Goal: Task Accomplishment & Management: Manage account settings

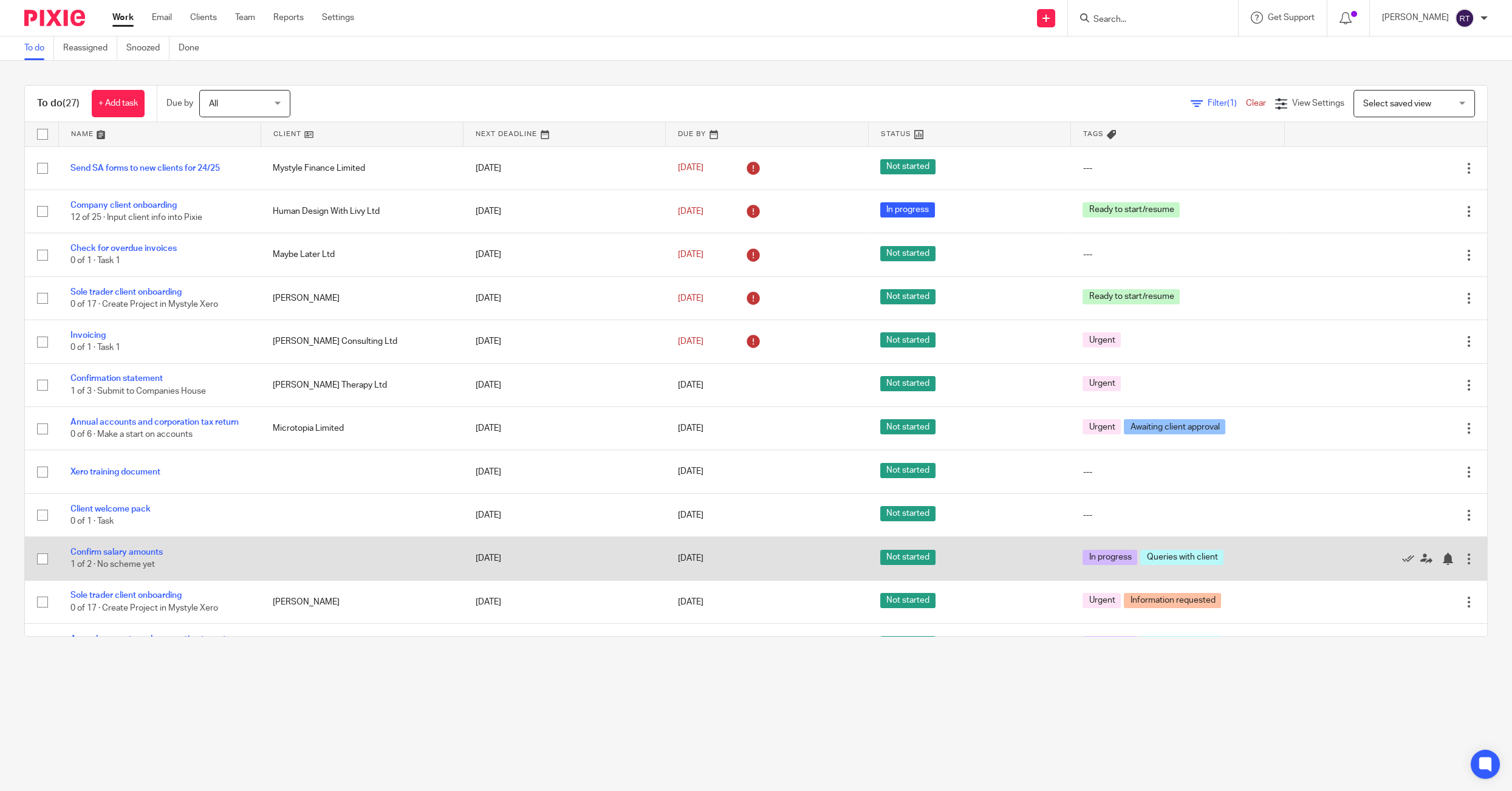
scroll to position [357, 0]
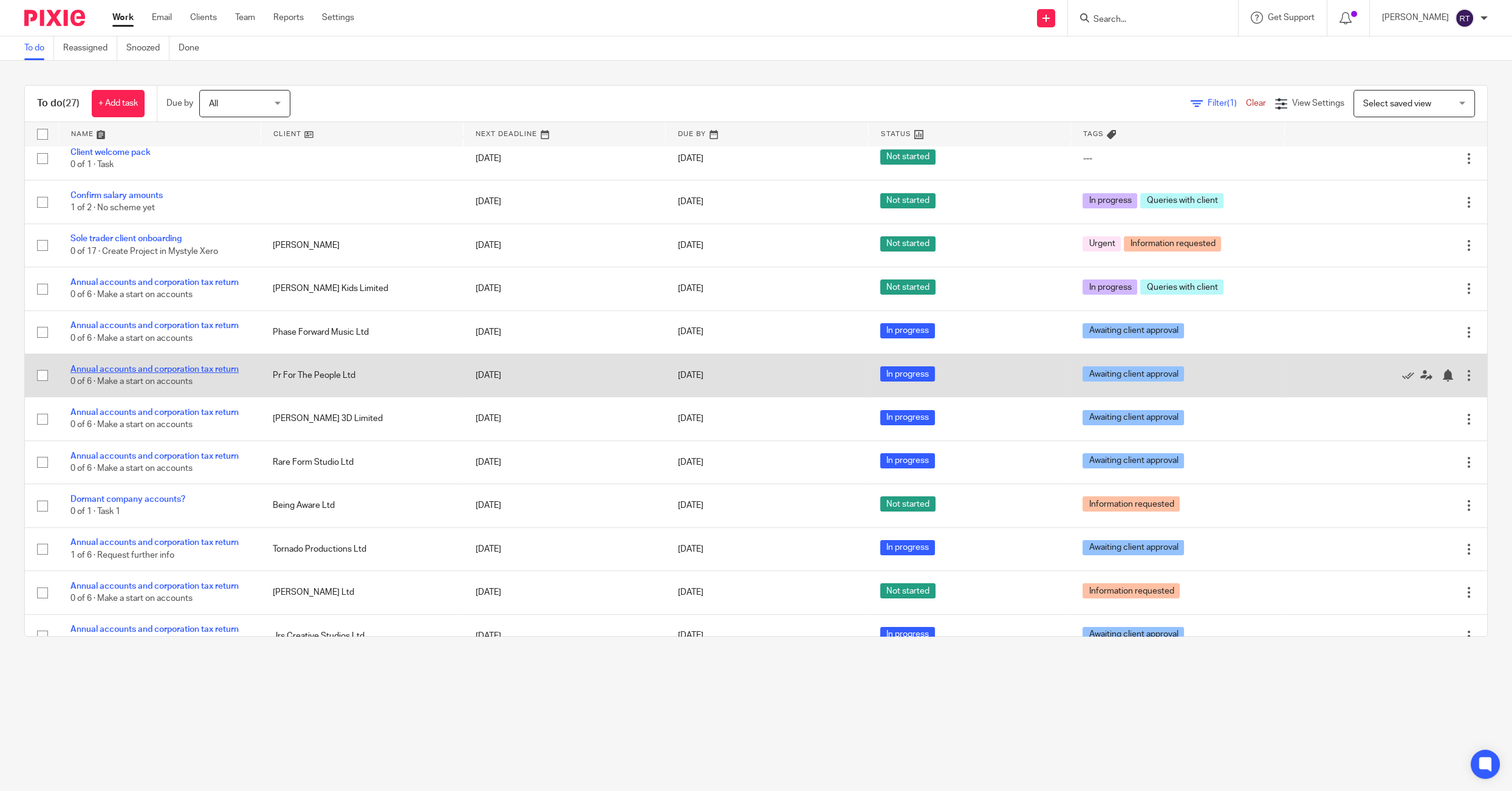
click at [156, 369] on link "Annual accounts and corporation tax return" at bounding box center [154, 368] width 168 height 8
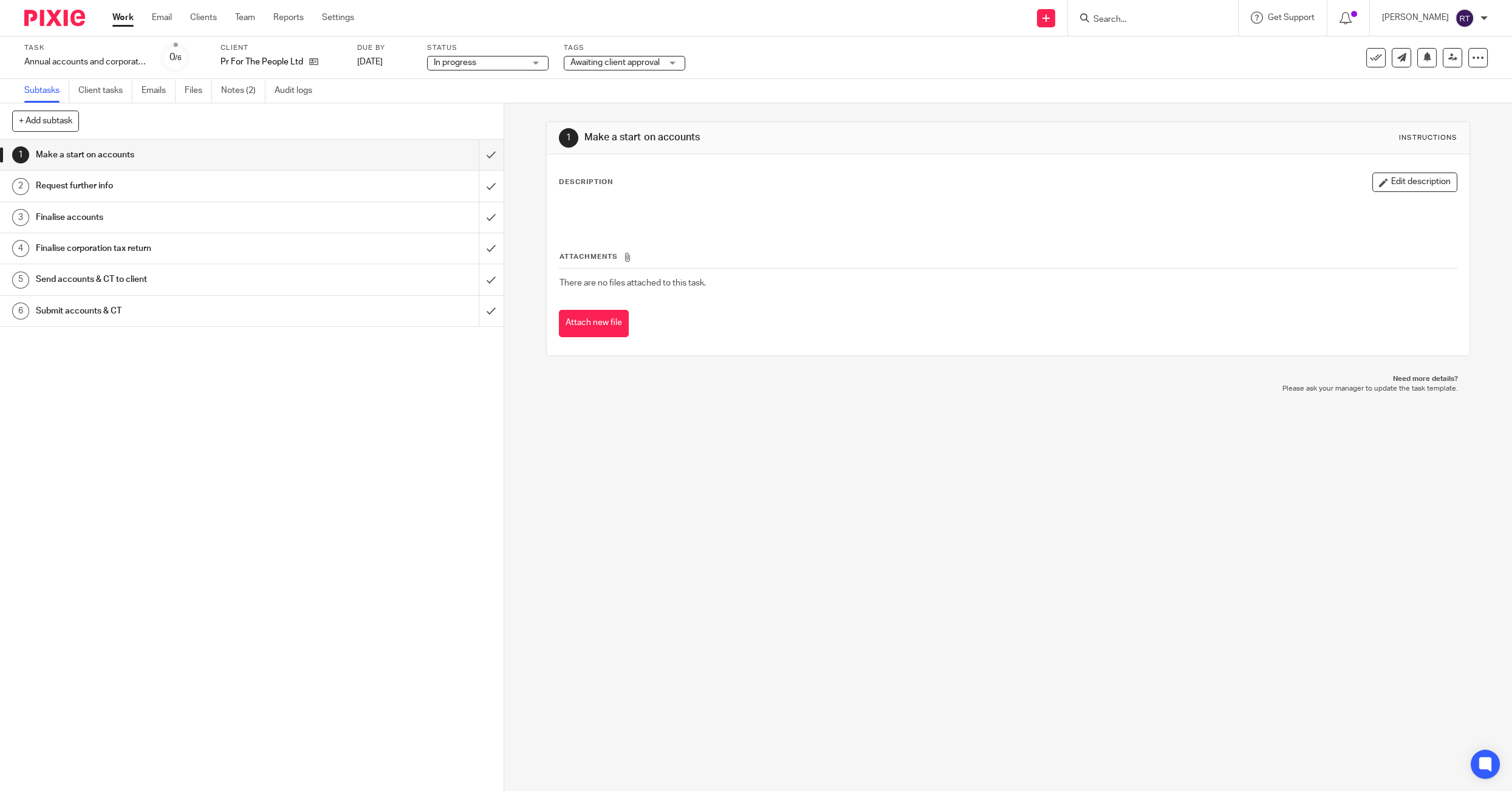
click at [533, 76] on div "Task Annual accounts and corporation tax return Save Annual accounts and corpor…" at bounding box center [756, 57] width 1512 height 42
click at [615, 65] on span "Awaiting client approval" at bounding box center [615, 62] width 89 height 8
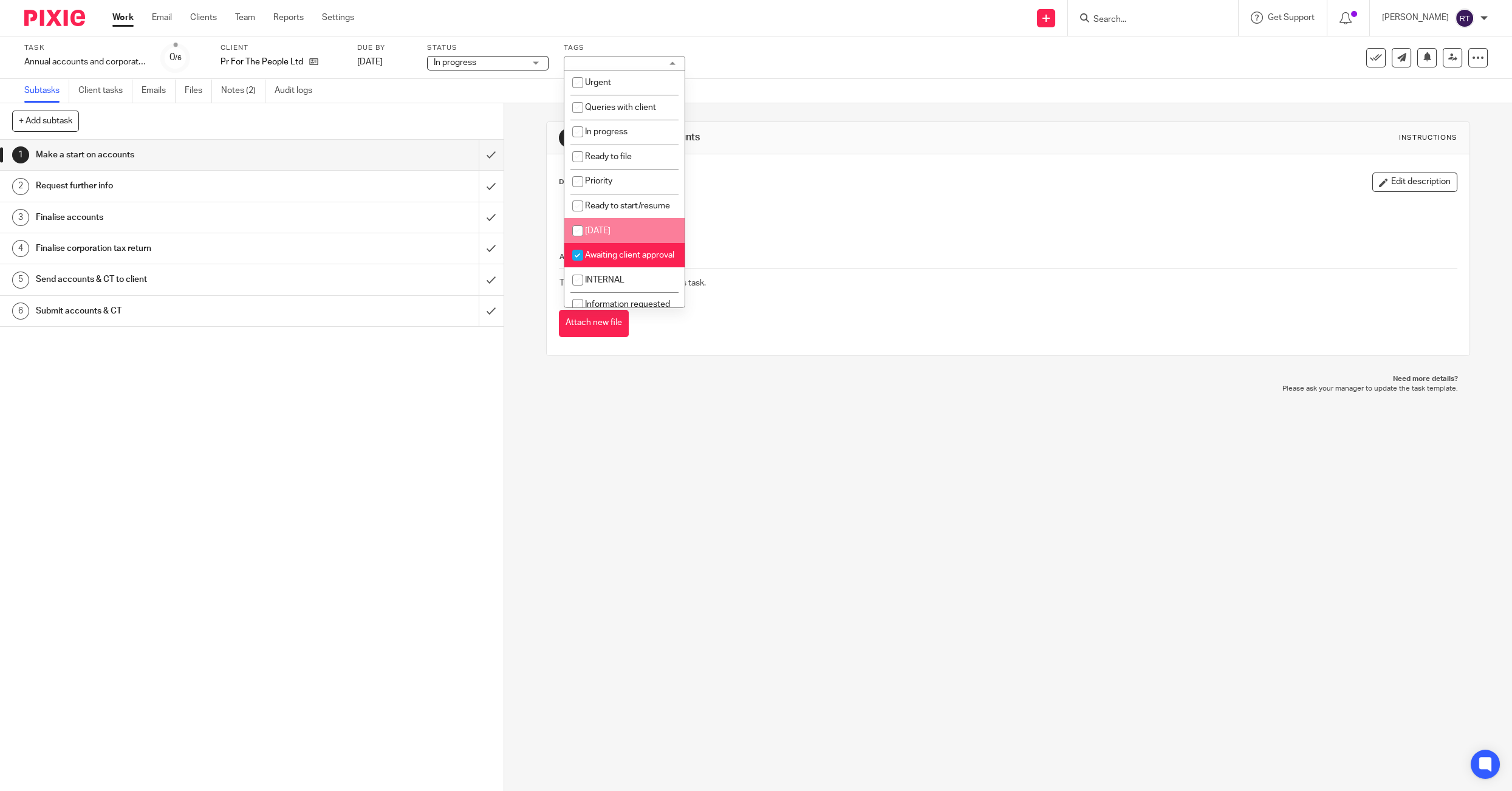
click at [638, 247] on li "Awaiting client approval" at bounding box center [624, 256] width 120 height 25
checkbox input "false"
click at [623, 168] on li "Ready to file" at bounding box center [624, 157] width 120 height 25
checkbox input "true"
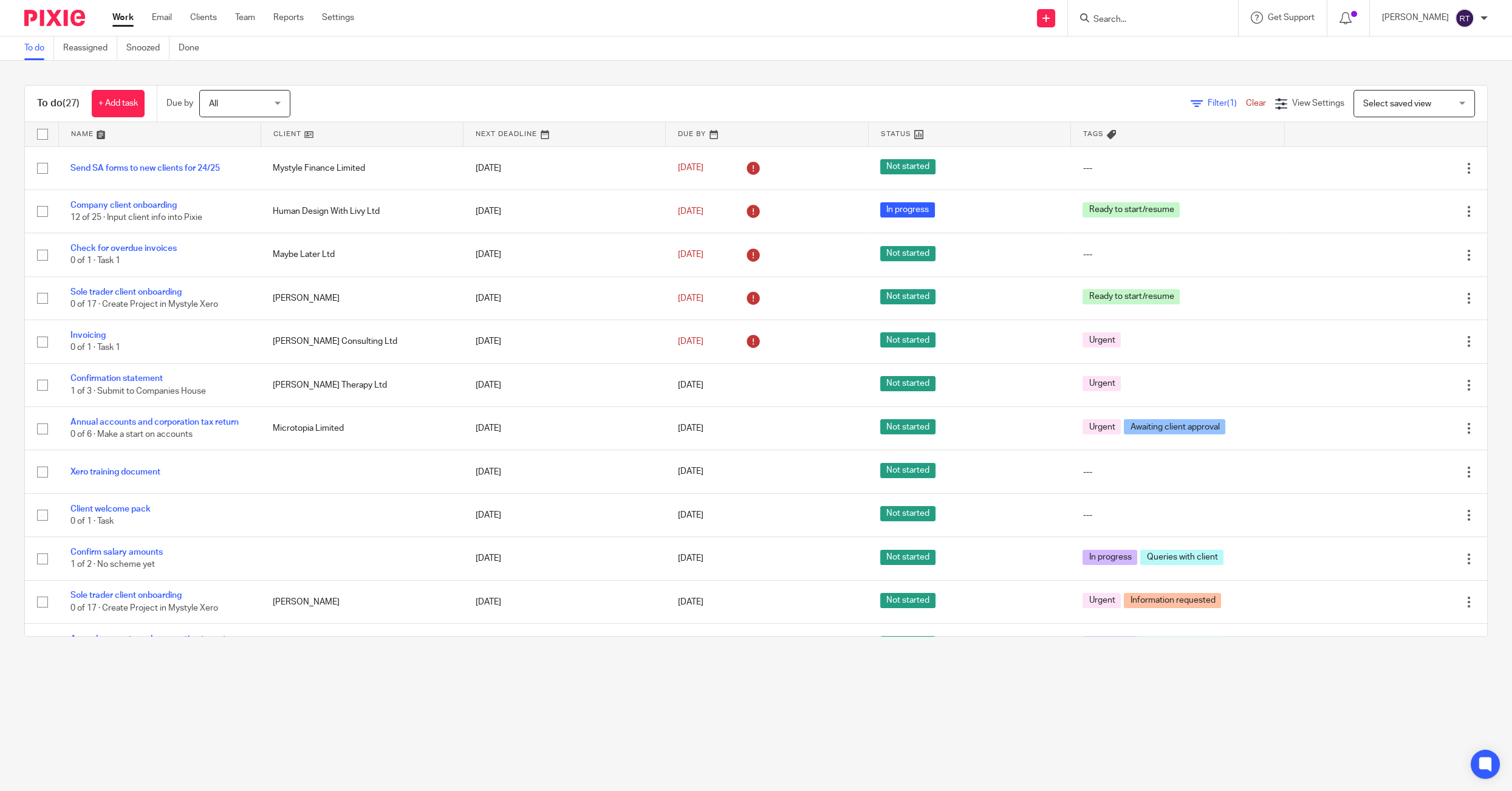
scroll to position [619, 0]
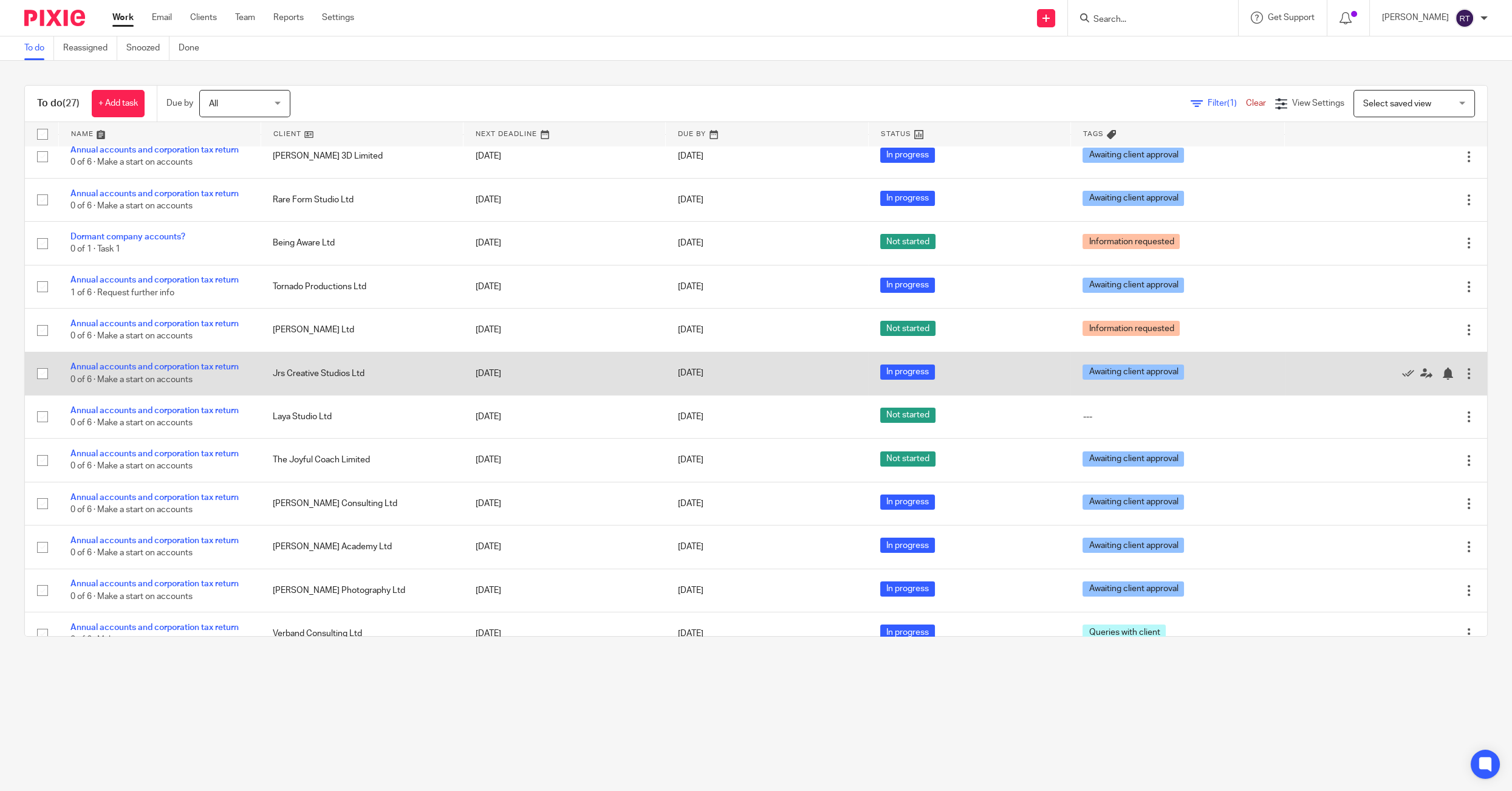
click at [202, 378] on td "Annual accounts and corporation tax return 0 of 6 · Make a start on accounts" at bounding box center [159, 373] width 202 height 43
click at [202, 371] on link "Annual accounts and corporation tax return" at bounding box center [154, 366] width 168 height 8
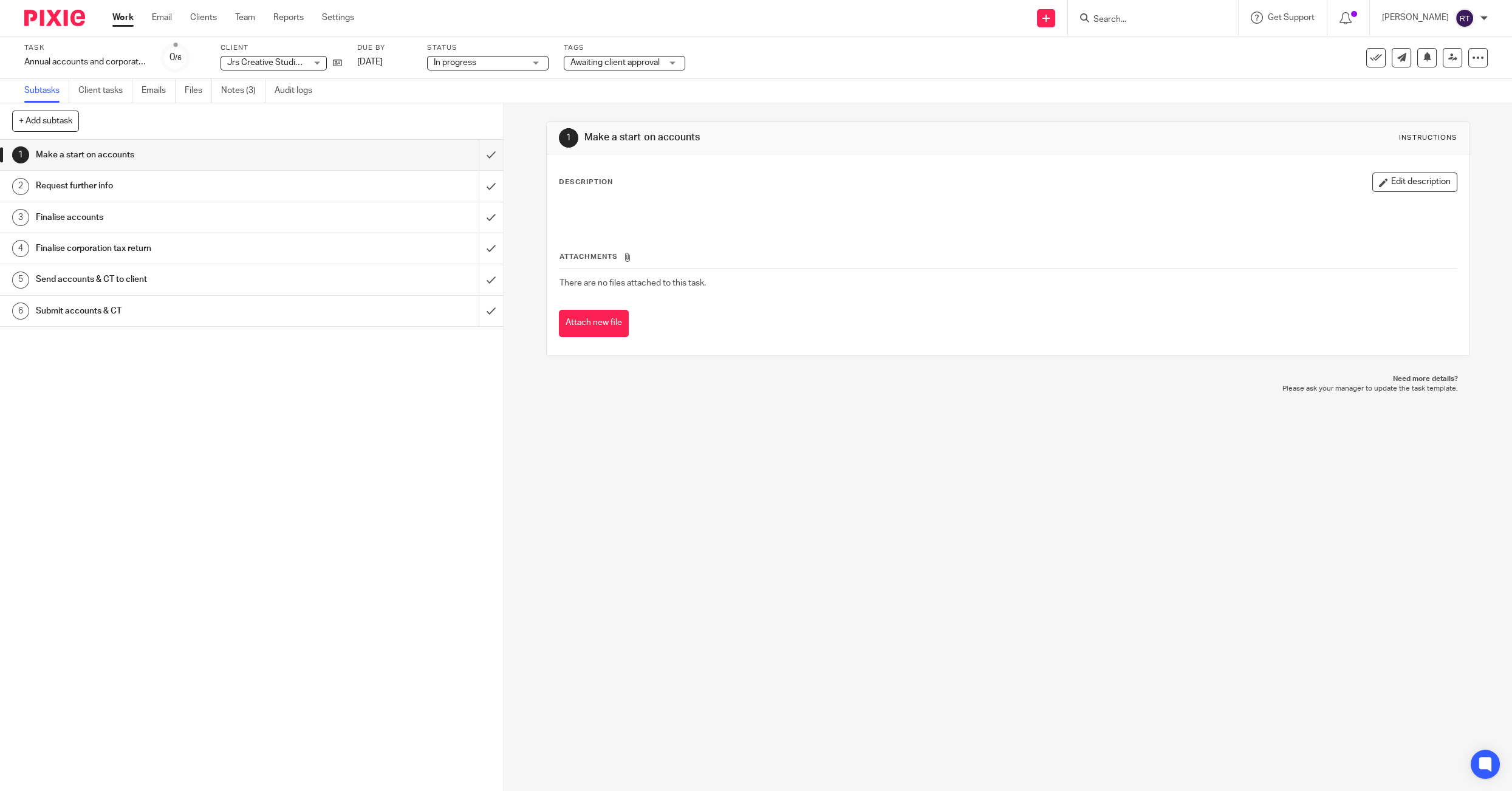
click at [633, 62] on span "Awaiting client approval" at bounding box center [615, 62] width 89 height 8
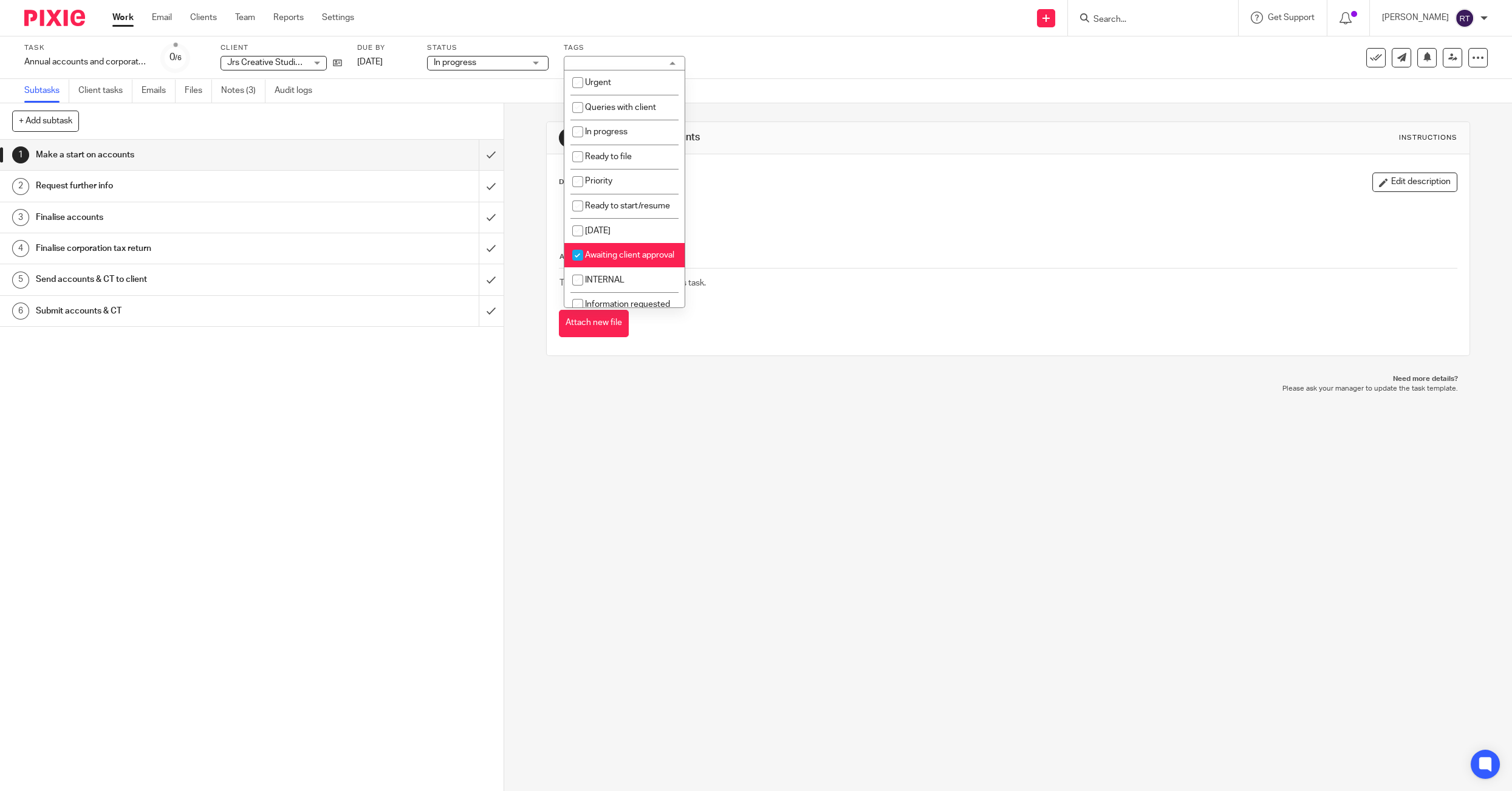
click at [629, 259] on span "Awaiting client approval" at bounding box center [630, 254] width 89 height 8
checkbox input "false"
click at [620, 167] on li "Ready to file" at bounding box center [624, 157] width 120 height 25
checkbox input "true"
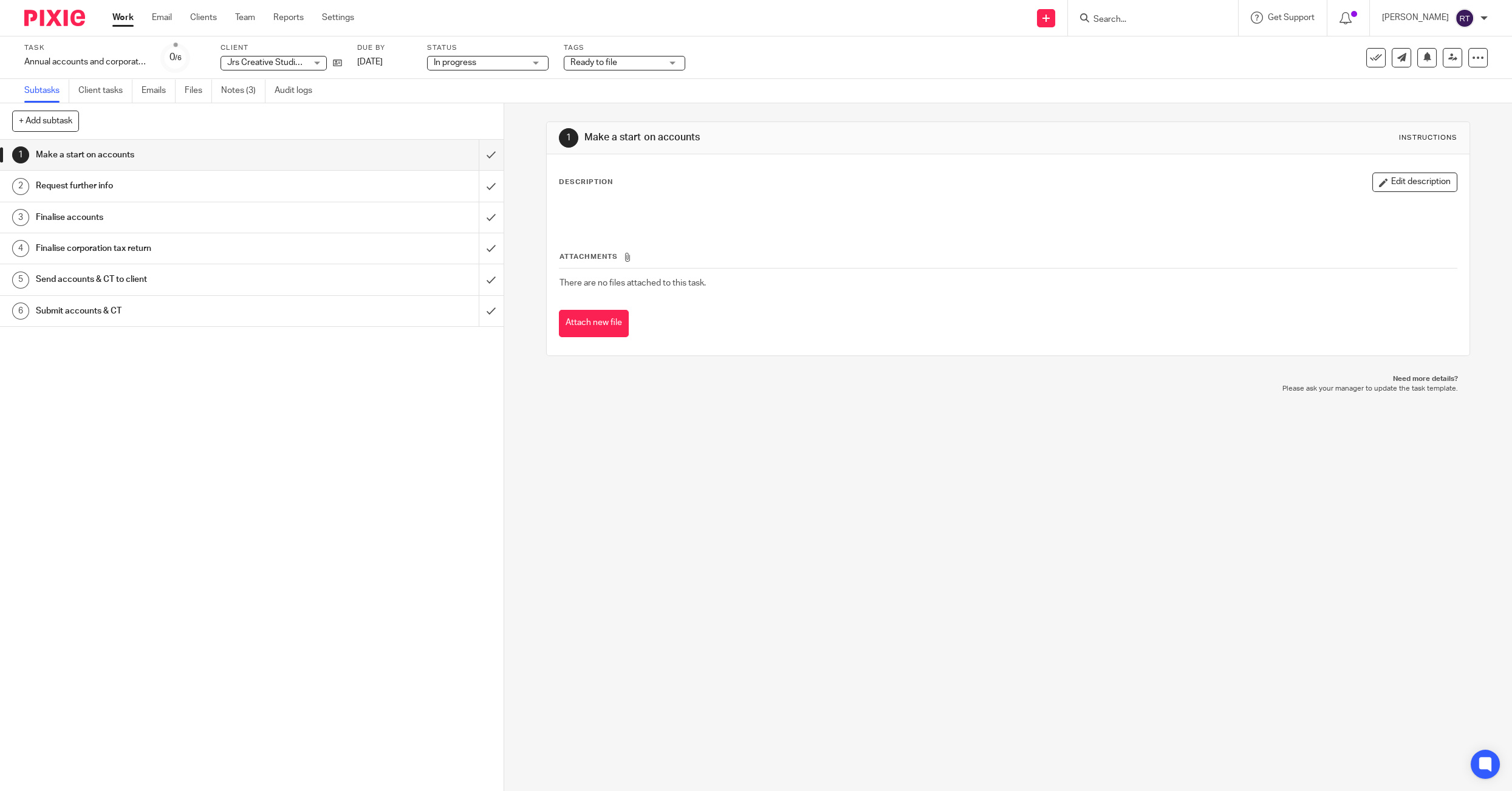
click at [140, 18] on ul "Work Email Clients Team Reports Settings" at bounding box center [242, 18] width 260 height 12
click at [136, 18] on ul "Work Email Clients Team Reports Settings" at bounding box center [242, 18] width 260 height 12
click at [128, 16] on link "Work" at bounding box center [123, 18] width 22 height 12
